Goal: Ask a question

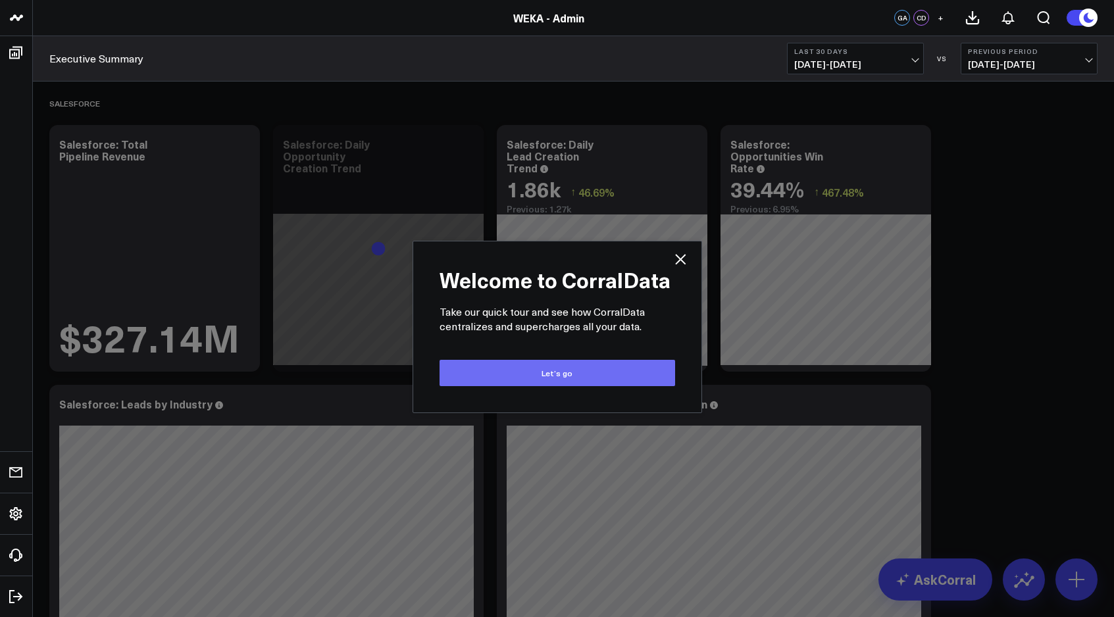
click at [615, 374] on button "Let’s go" at bounding box center [558, 373] width 236 height 26
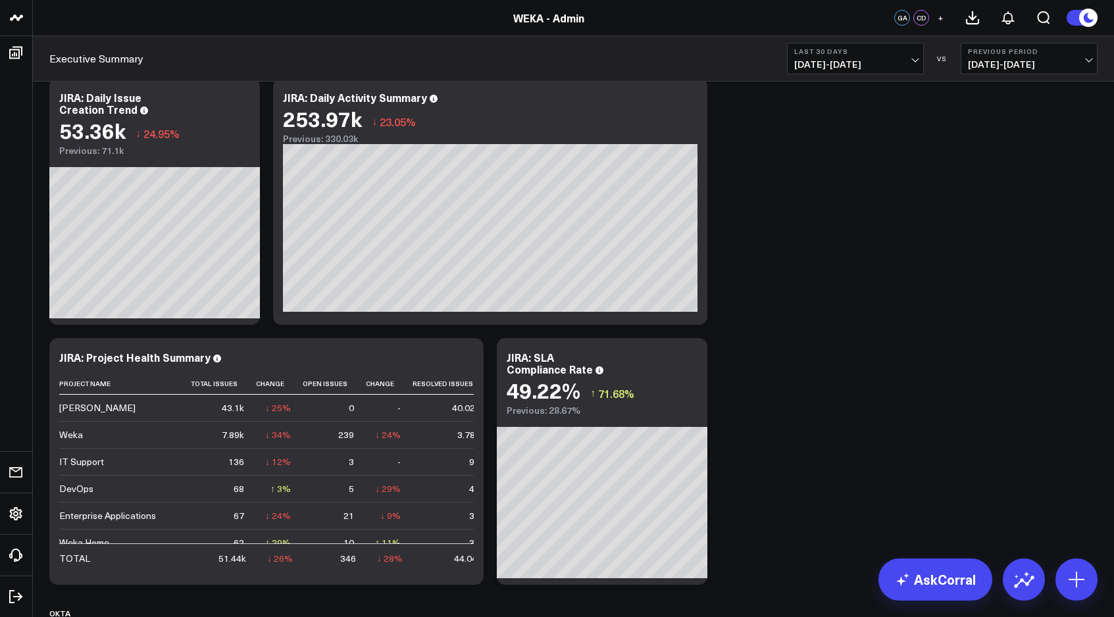
scroll to position [3181, 0]
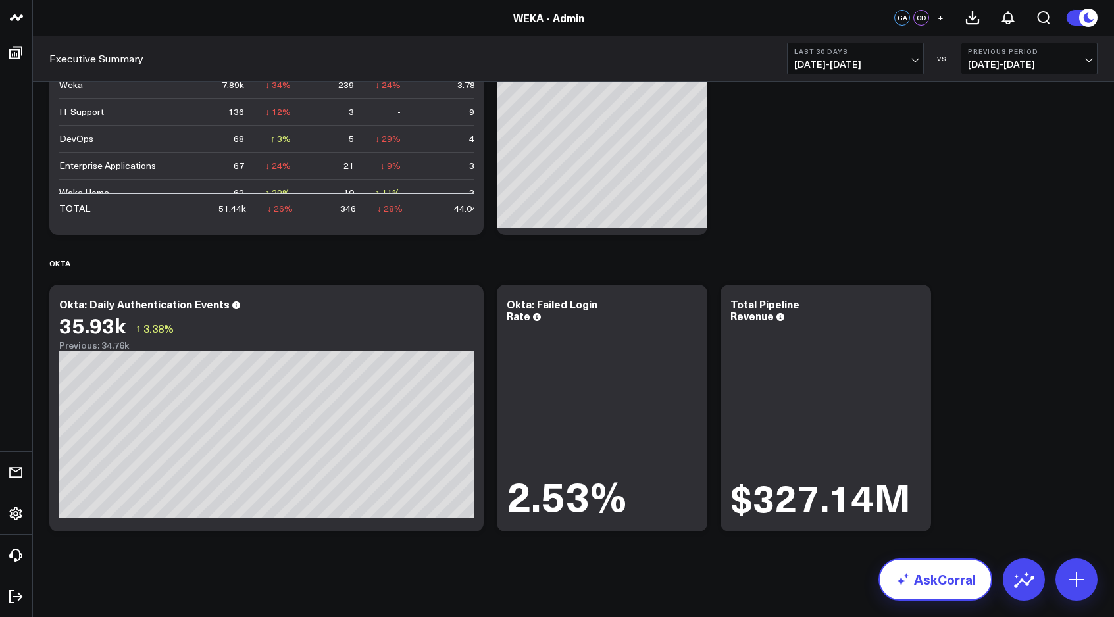
click at [912, 575] on link "AskCorral" at bounding box center [936, 580] width 114 height 42
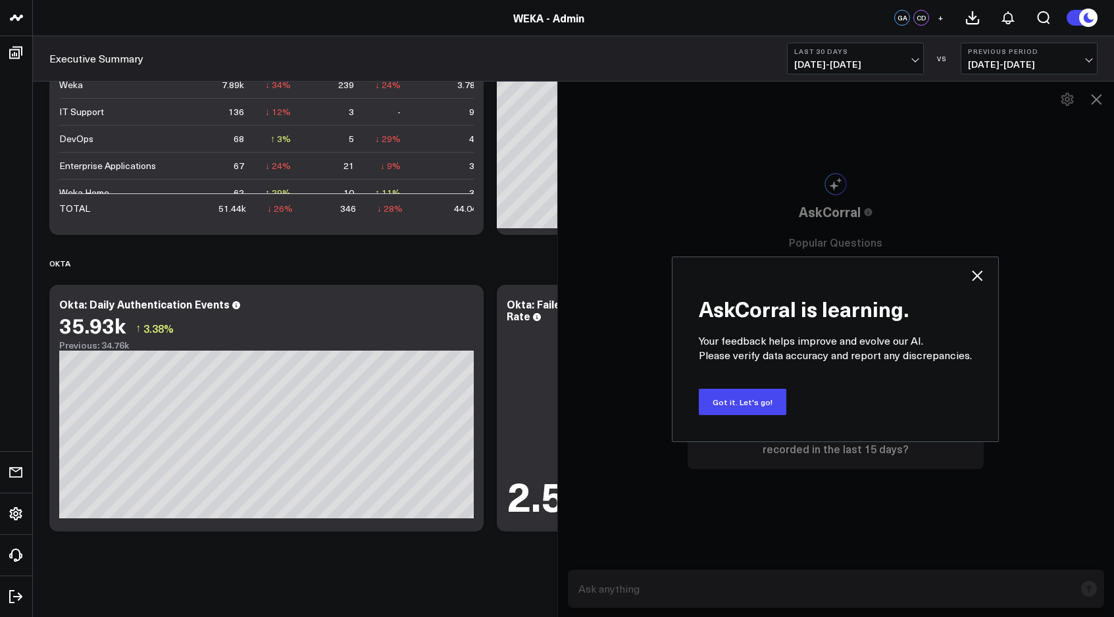
click at [973, 276] on icon at bounding box center [978, 276] width 11 height 11
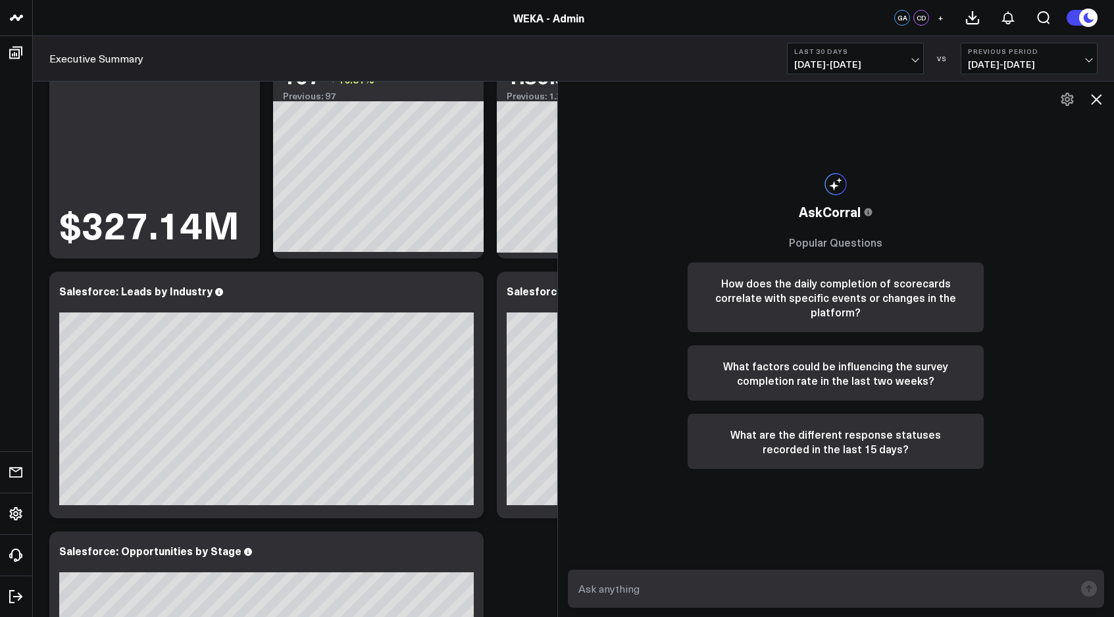
scroll to position [0, 0]
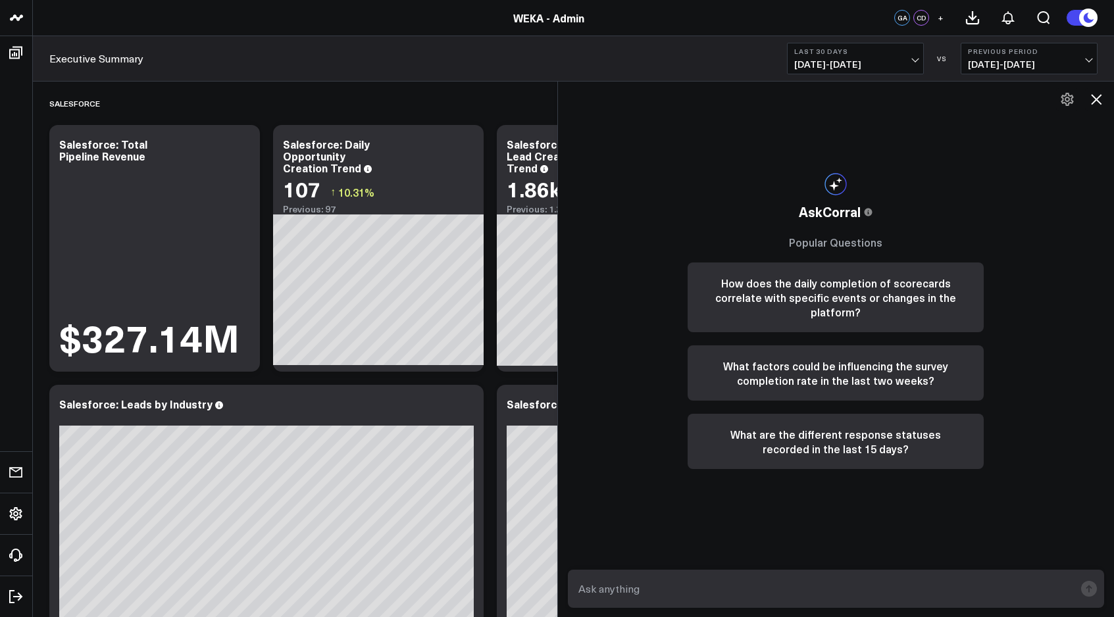
click at [1094, 103] on icon at bounding box center [1096, 99] width 11 height 11
